Goal: Navigation & Orientation: Find specific page/section

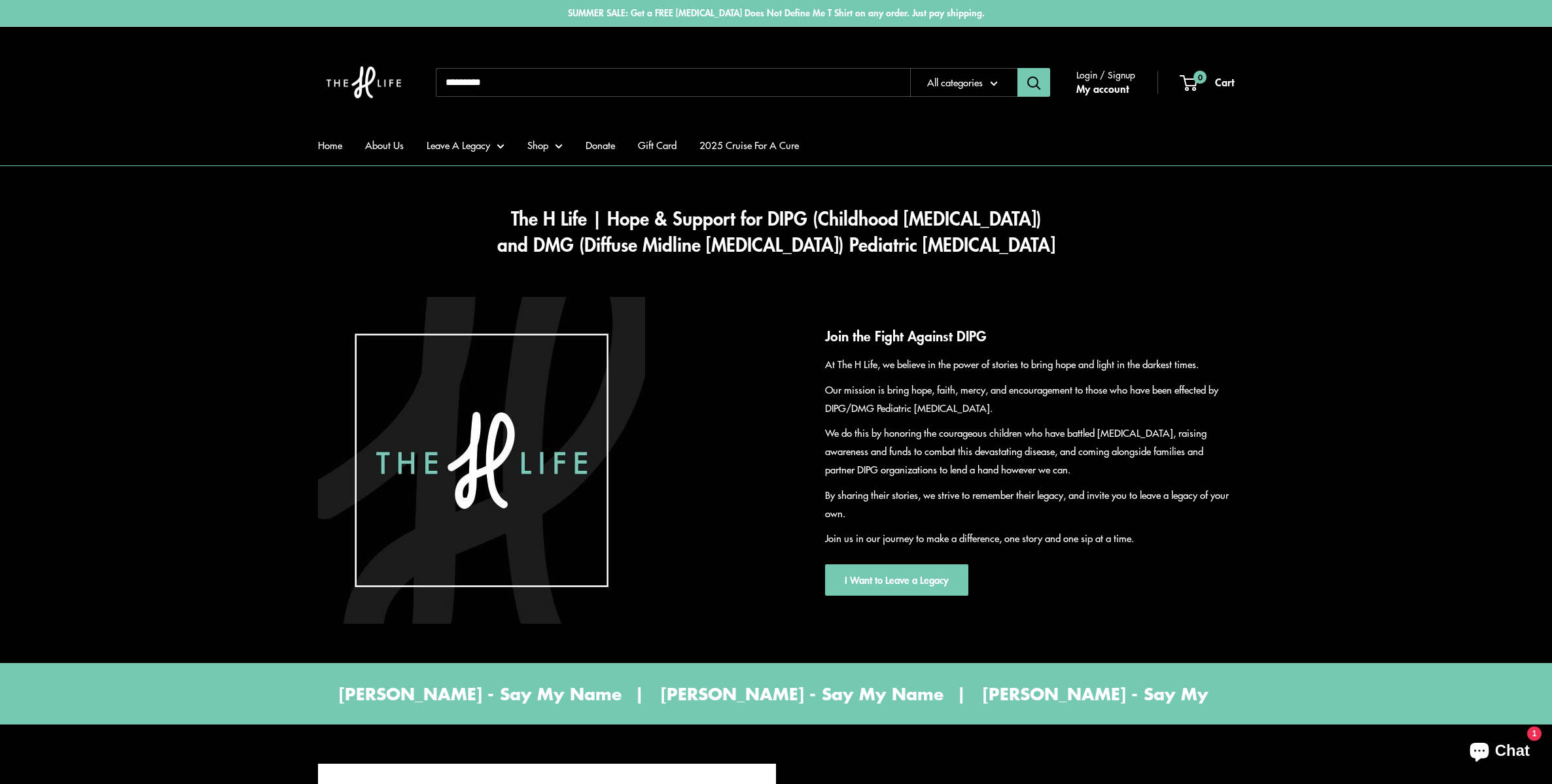
click at [1109, 81] on link "My account" at bounding box center [1103, 88] width 52 height 20
click at [1098, 84] on link "My account" at bounding box center [1103, 88] width 52 height 20
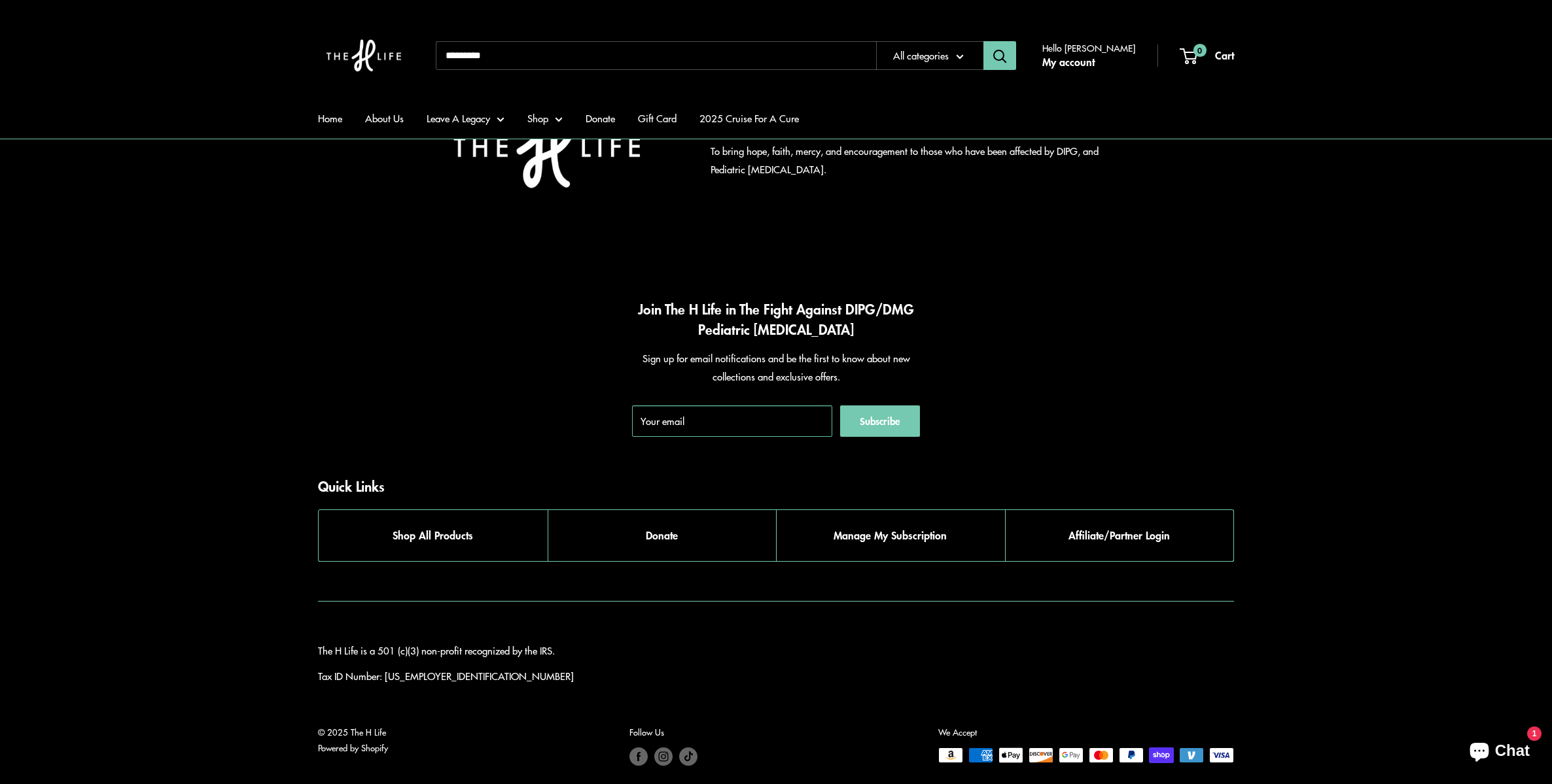
scroll to position [6778, 0]
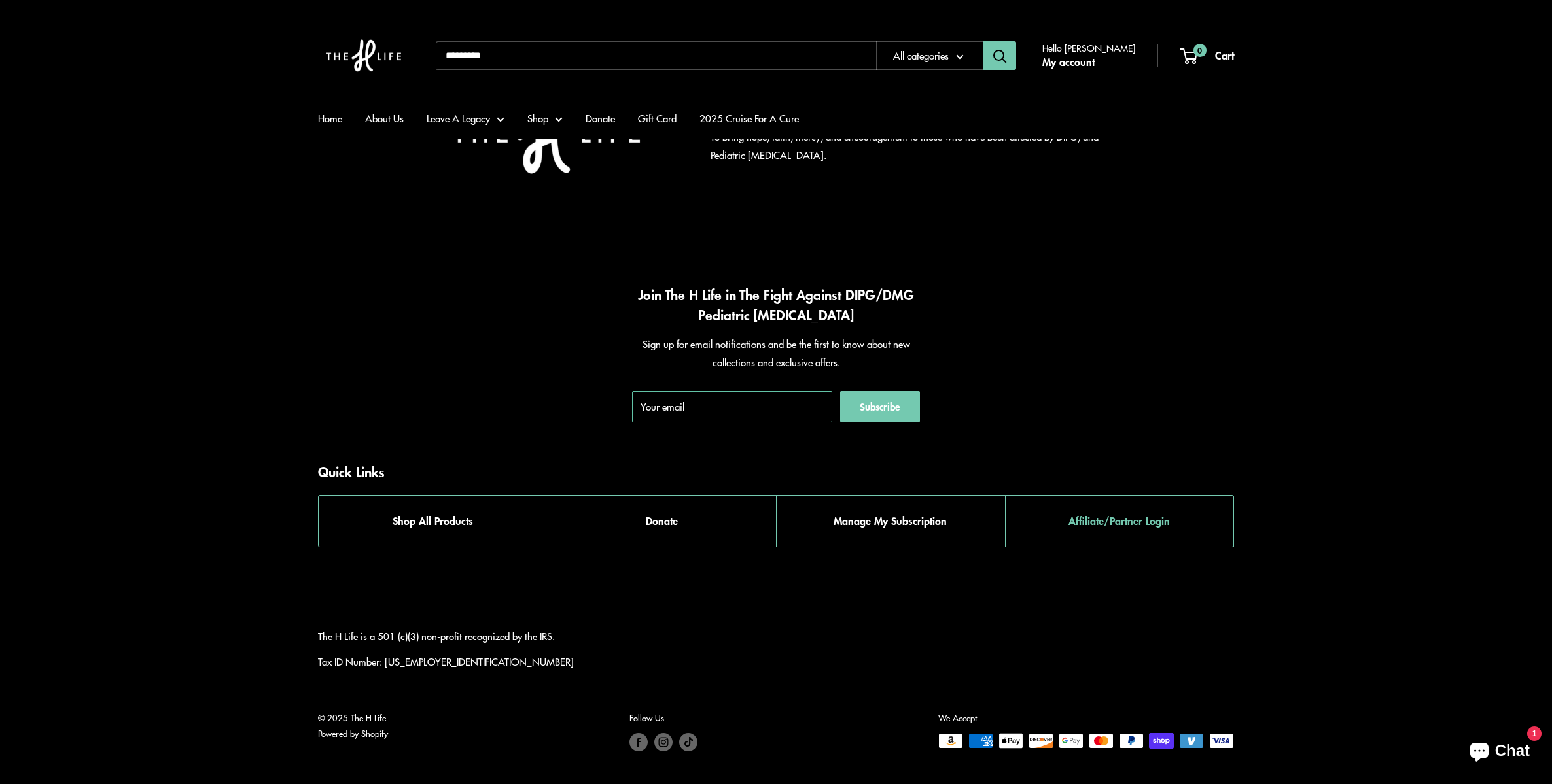
click at [1127, 505] on link "Affiliate/Partner Login" at bounding box center [1119, 521] width 229 height 51
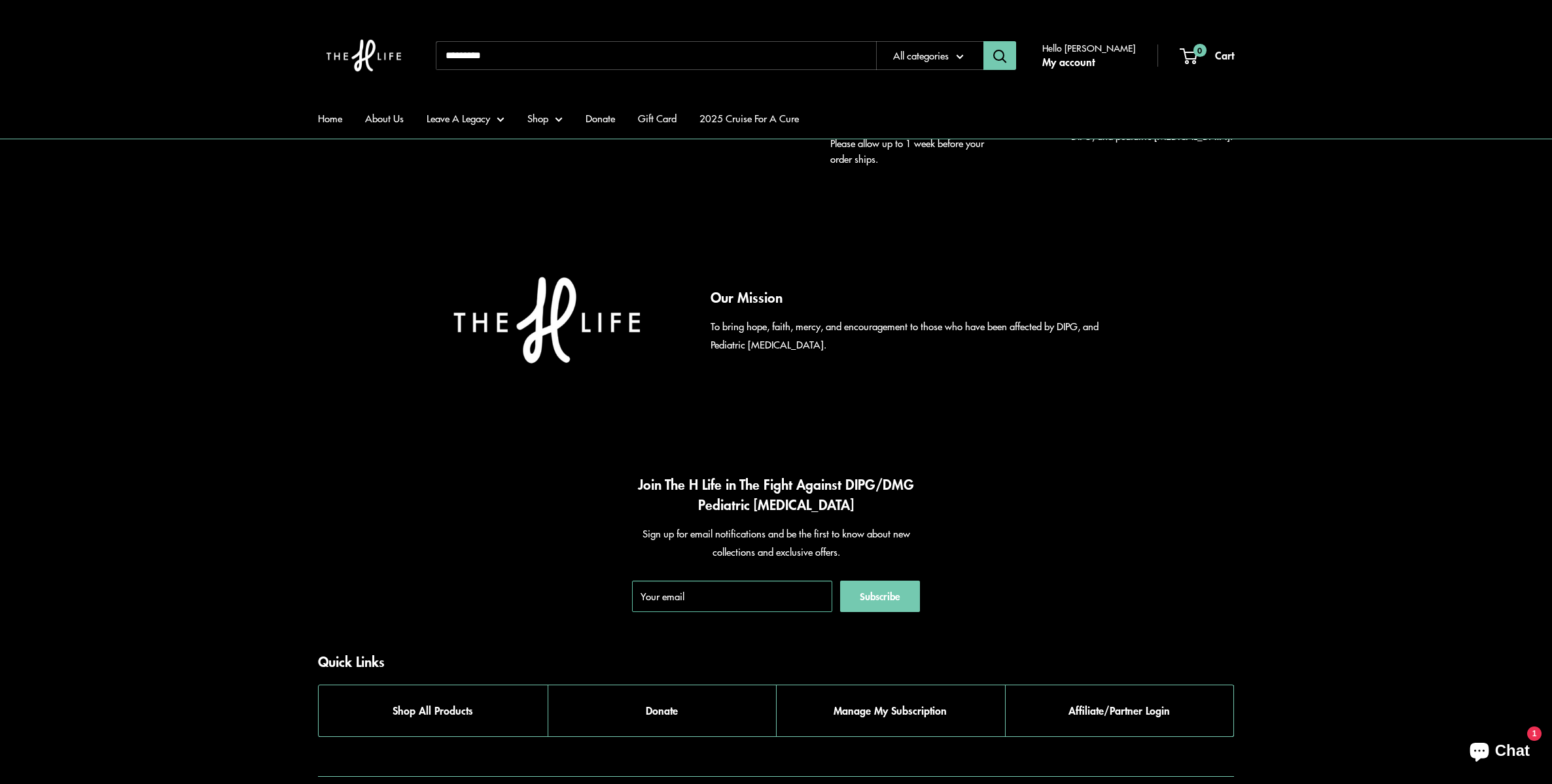
scroll to position [6778, 0]
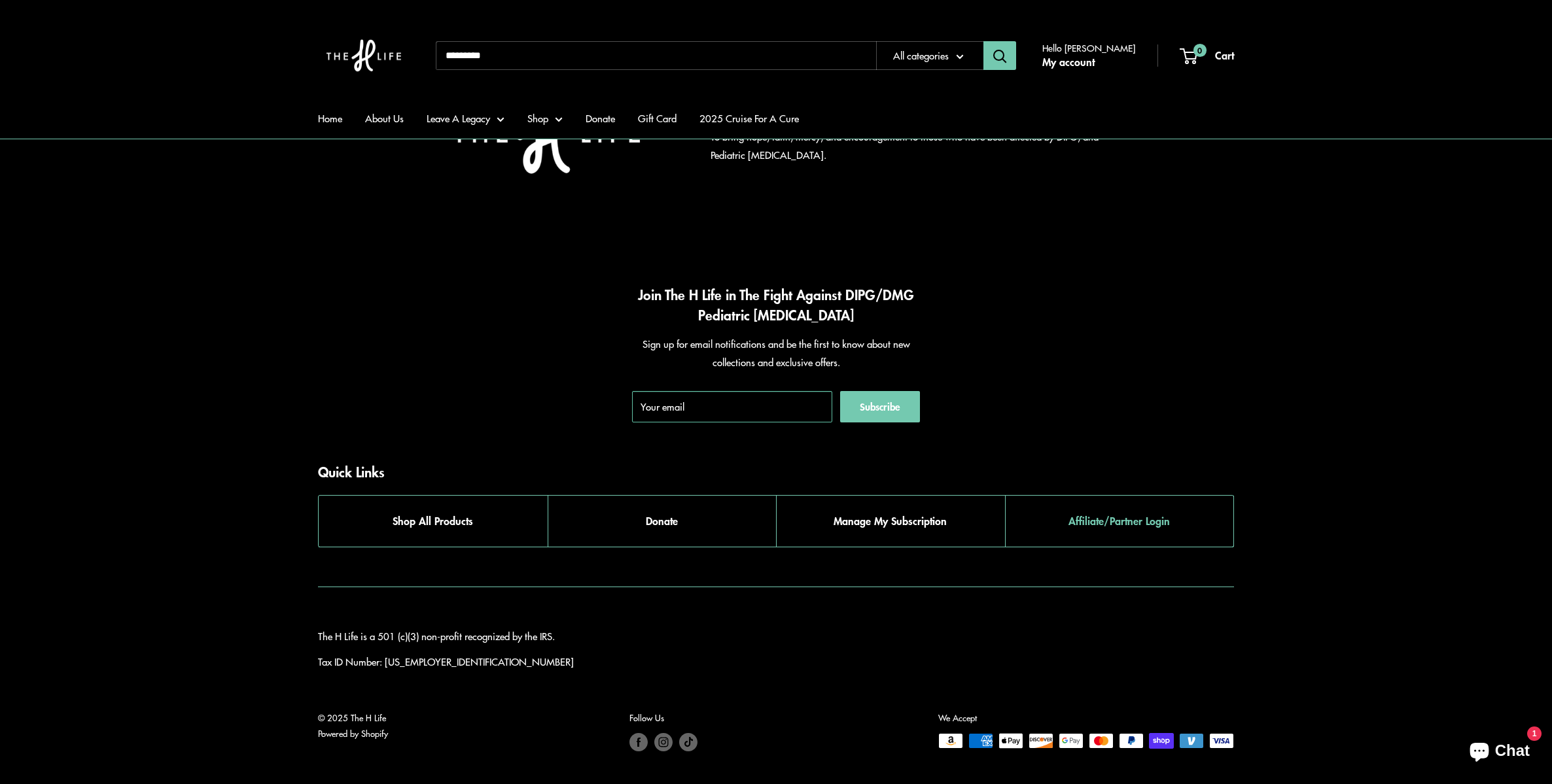
click at [1152, 520] on link "Affiliate/Partner Login" at bounding box center [1119, 521] width 229 height 51
